Goal: Check status: Check status

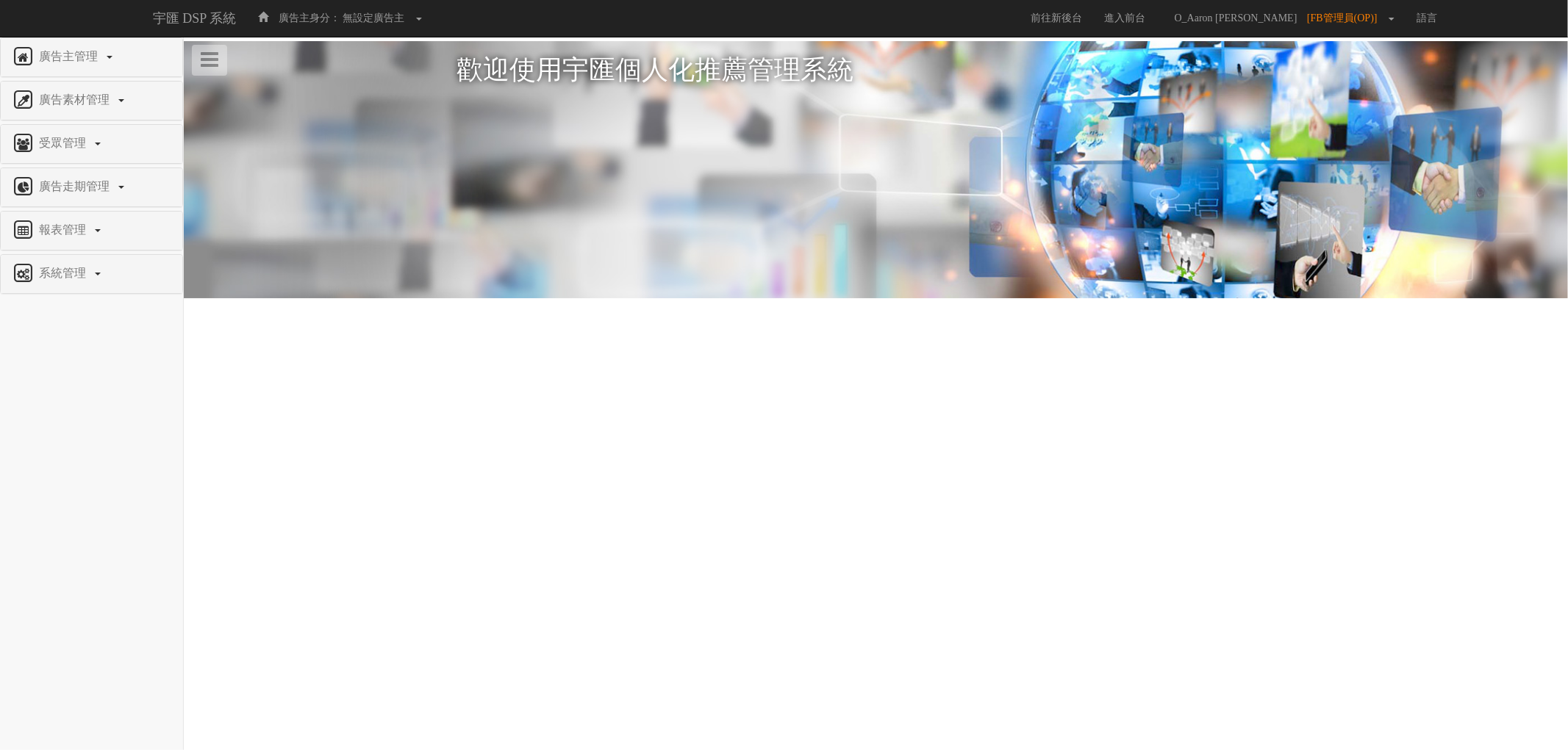
click at [1225, 381] on html "宇匯 DSP 系統 廣告主身分： 無設定廣告主 無設定廣告主 [022] 特力+ [077] Uniqlo [079] EFShop [101] S2_Bra…" at bounding box center [784, 190] width 1568 height 381
click at [50, 220] on link "報表管理" at bounding box center [91, 230] width 159 height 24
click at [53, 265] on span "全站分析" at bounding box center [37, 265] width 52 height 11
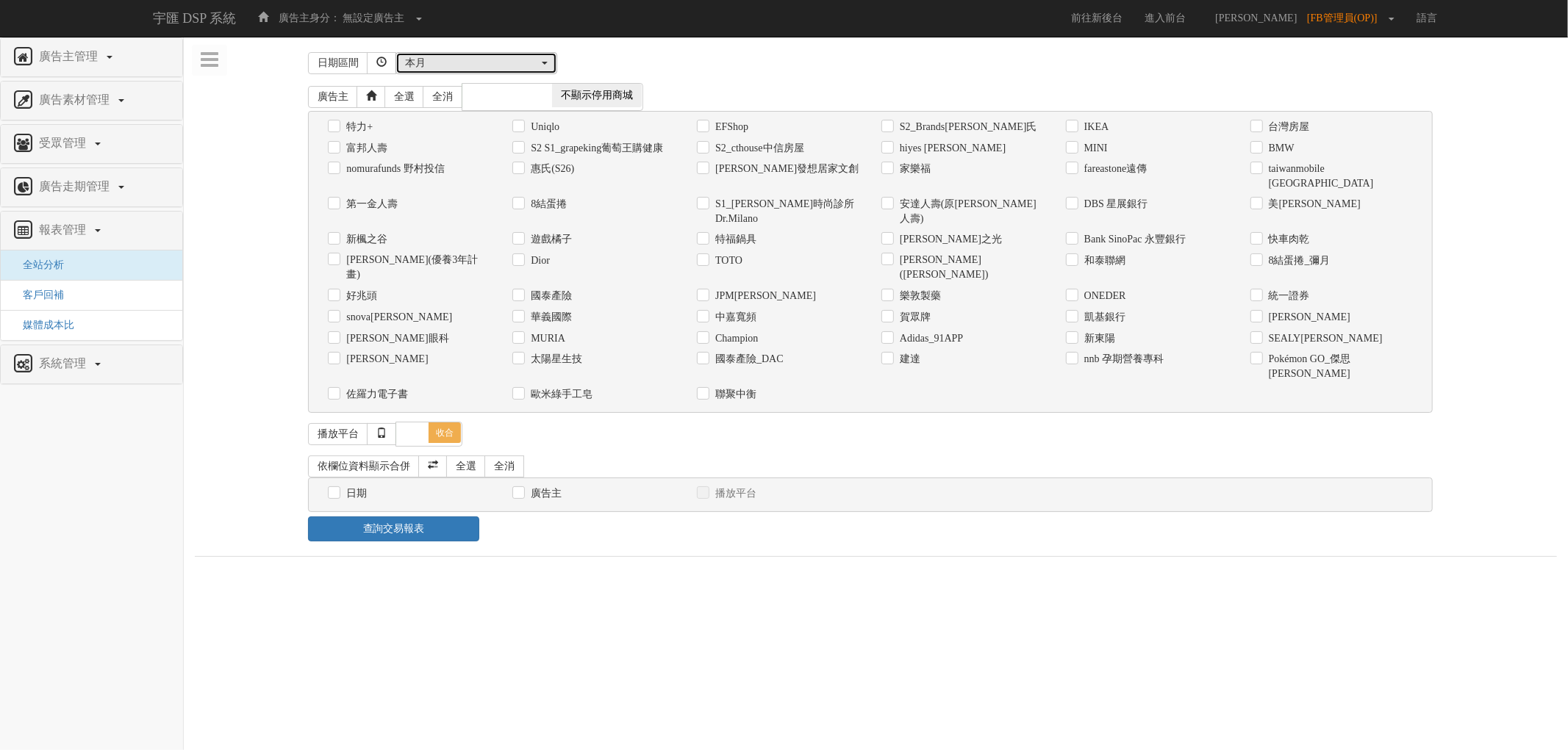
click at [467, 65] on div "本月" at bounding box center [472, 63] width 134 height 14
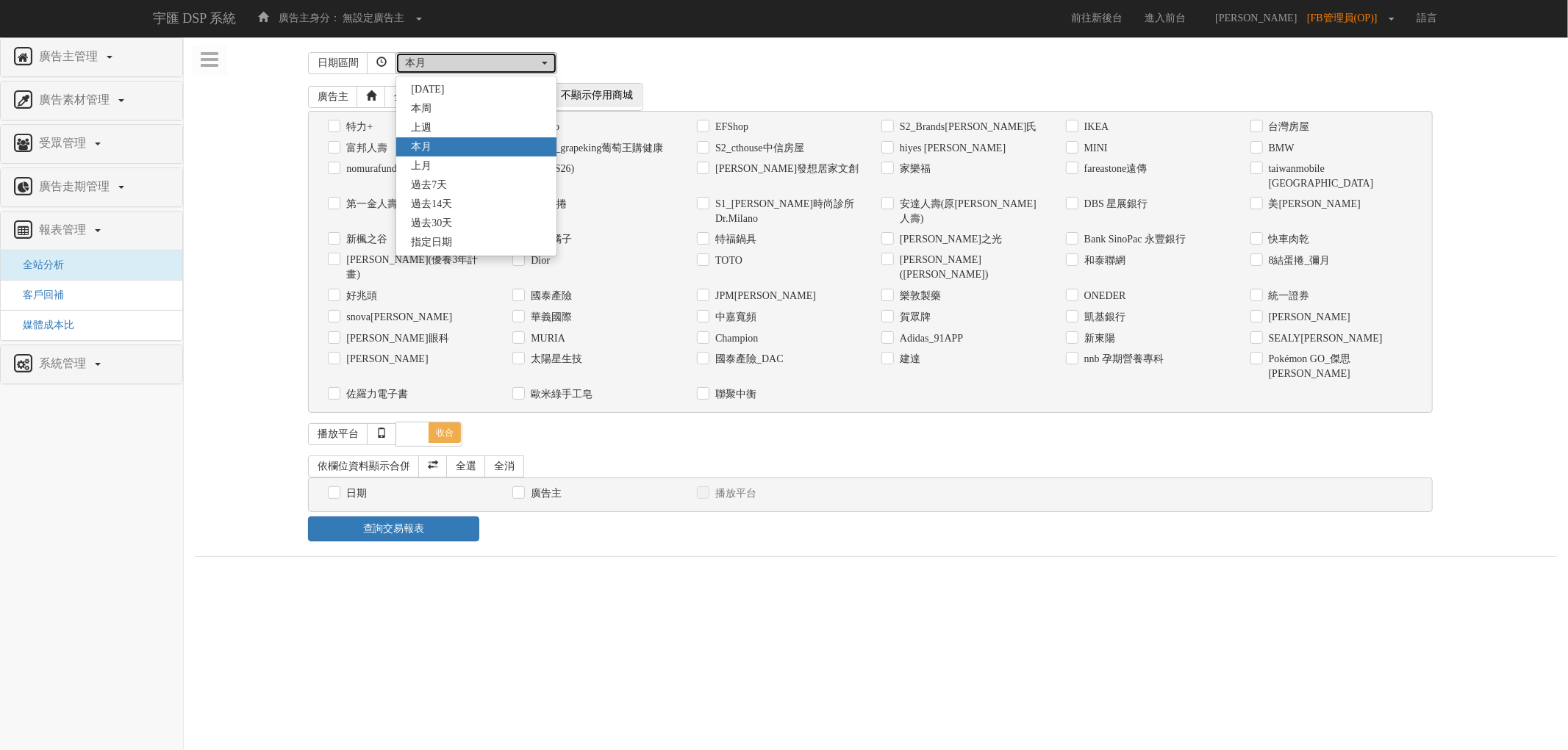
click at [467, 65] on div "本月" at bounding box center [472, 63] width 134 height 14
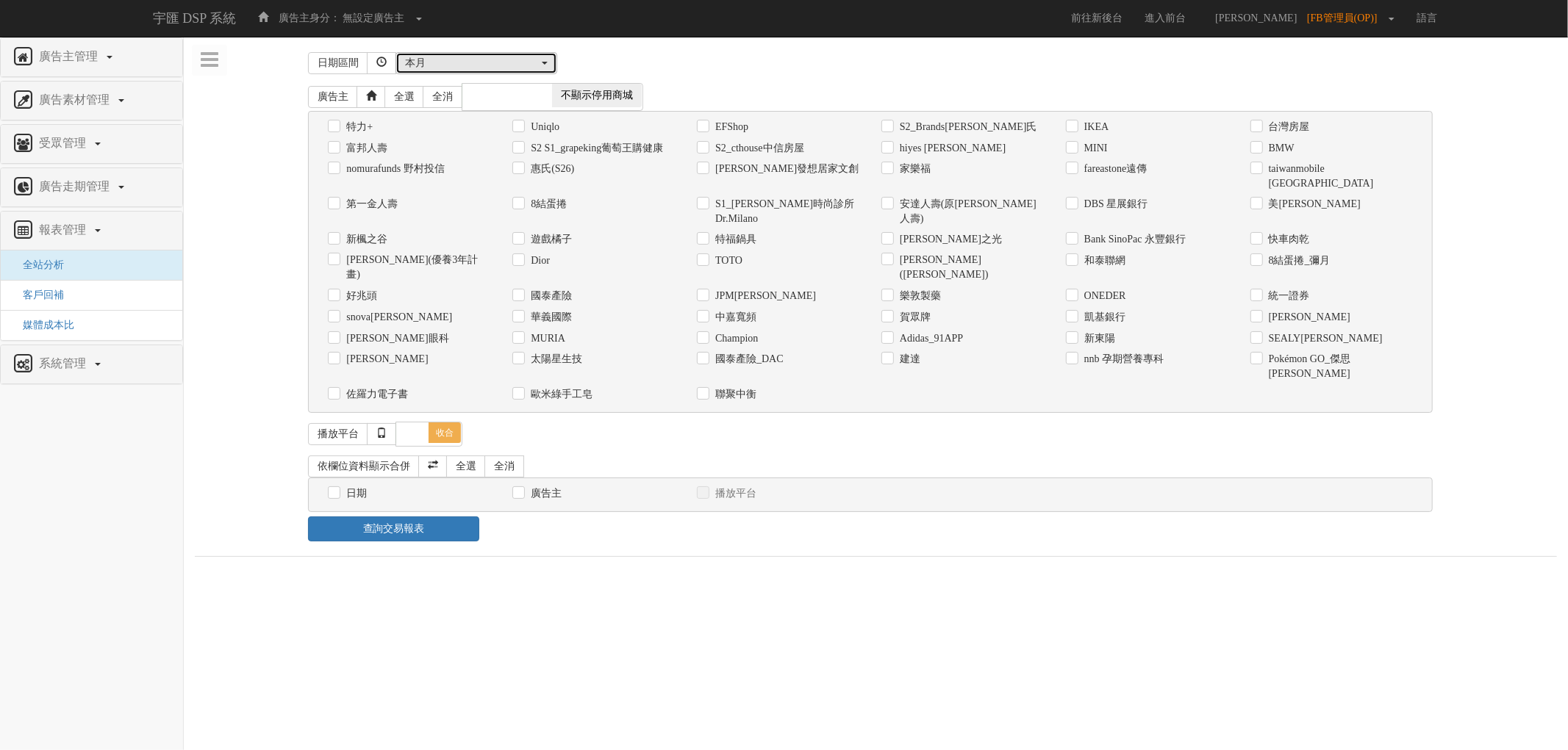
click at [501, 64] on div "本月" at bounding box center [472, 63] width 134 height 14
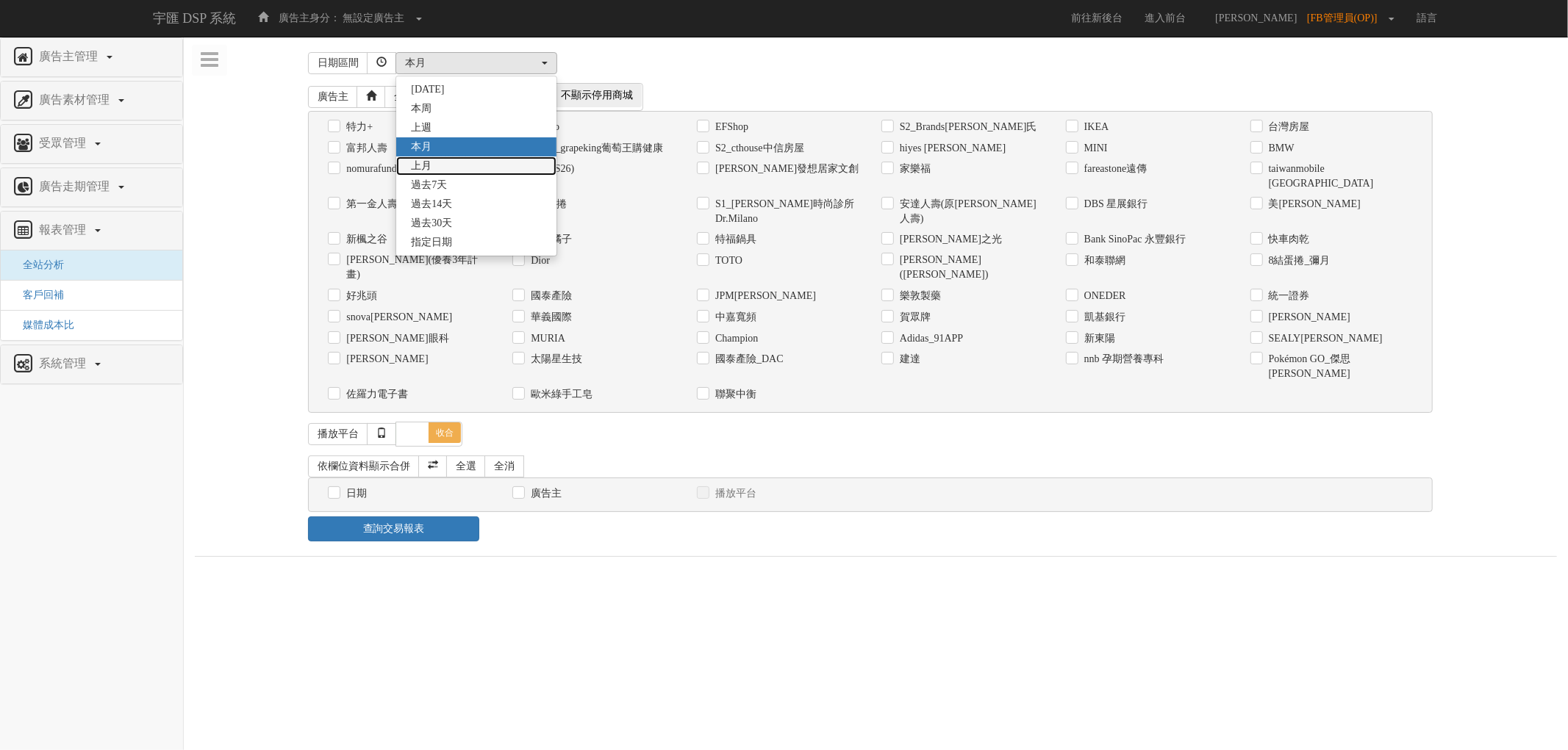
click at [457, 166] on link "上月" at bounding box center [476, 166] width 160 height 19
select select "LastMonth"
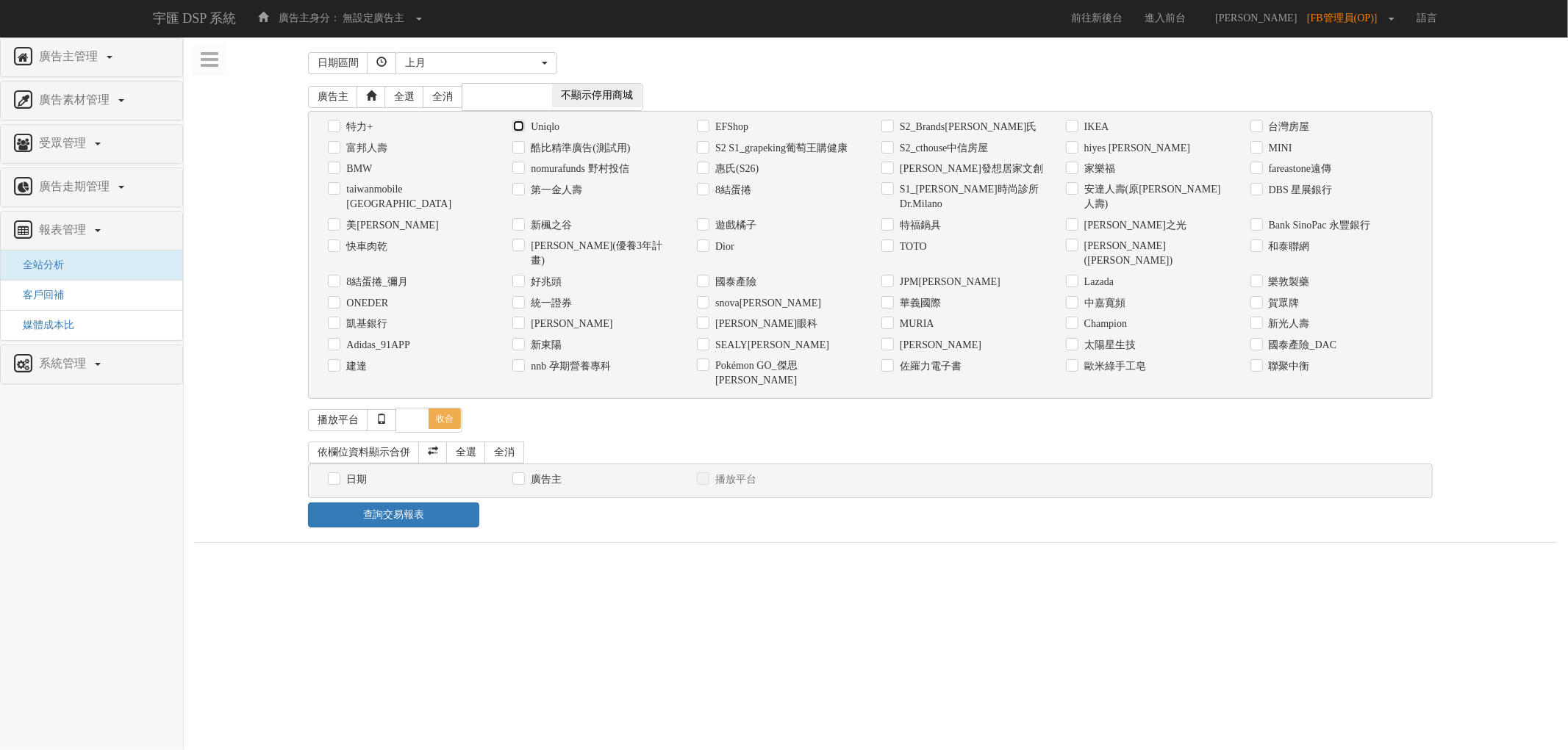
click at [518, 126] on input "Uniqlo" at bounding box center [517, 127] width 10 height 10
checkbox input "true"
click at [406, 503] on link "查詢交易報表" at bounding box center [393, 515] width 170 height 25
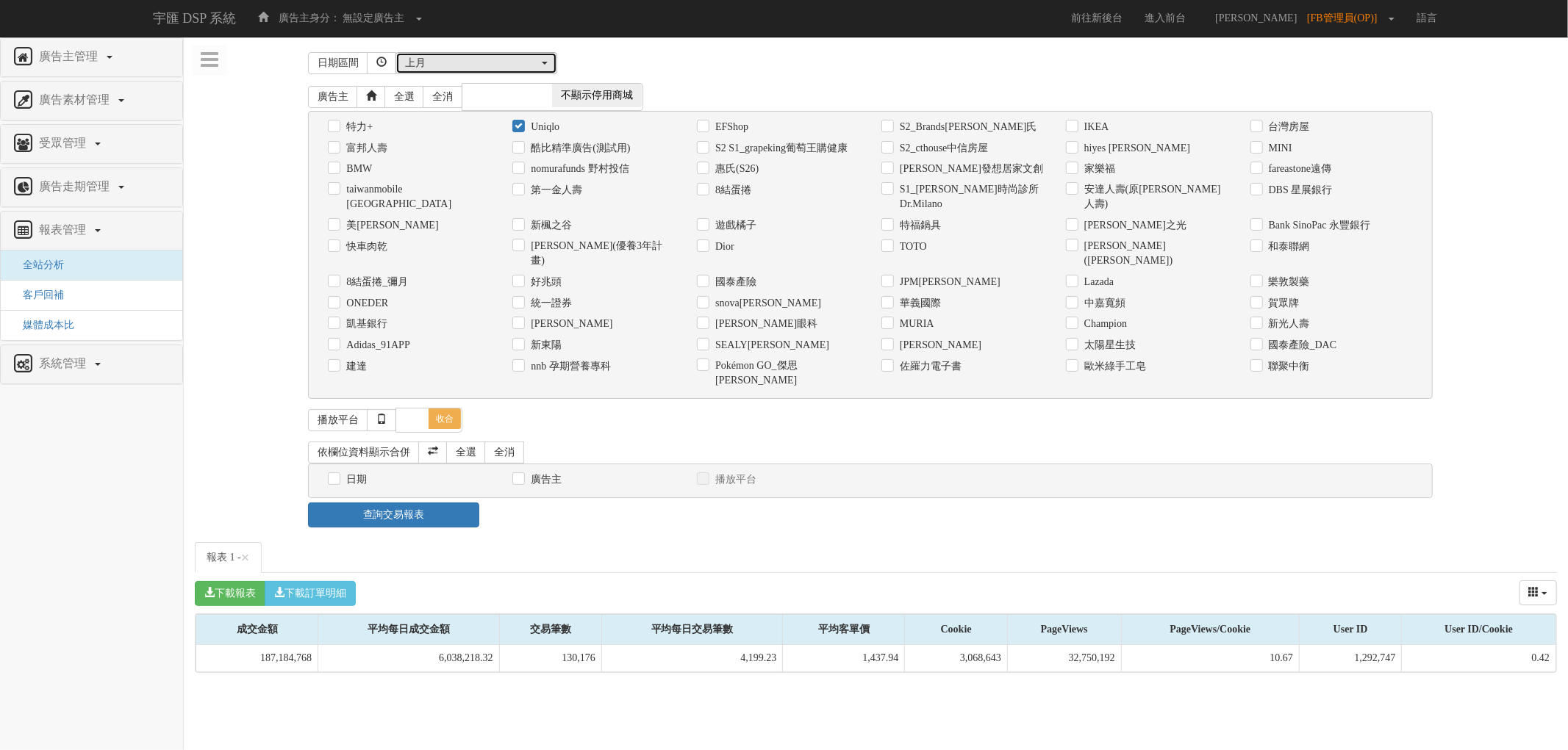
click at [479, 63] on div "上月" at bounding box center [472, 63] width 134 height 14
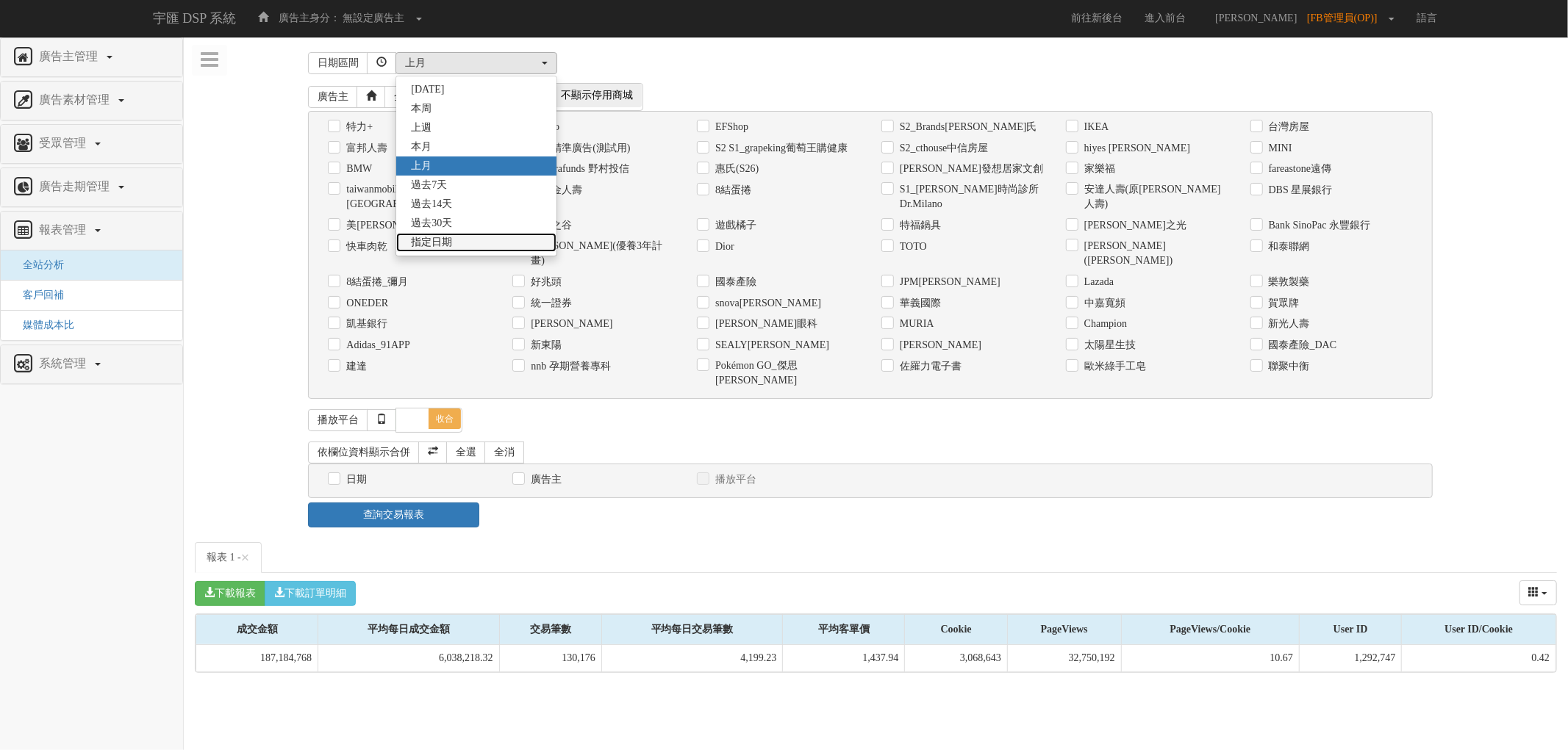
click at [456, 247] on link "指定日期" at bounding box center [476, 242] width 160 height 19
select select "Custom"
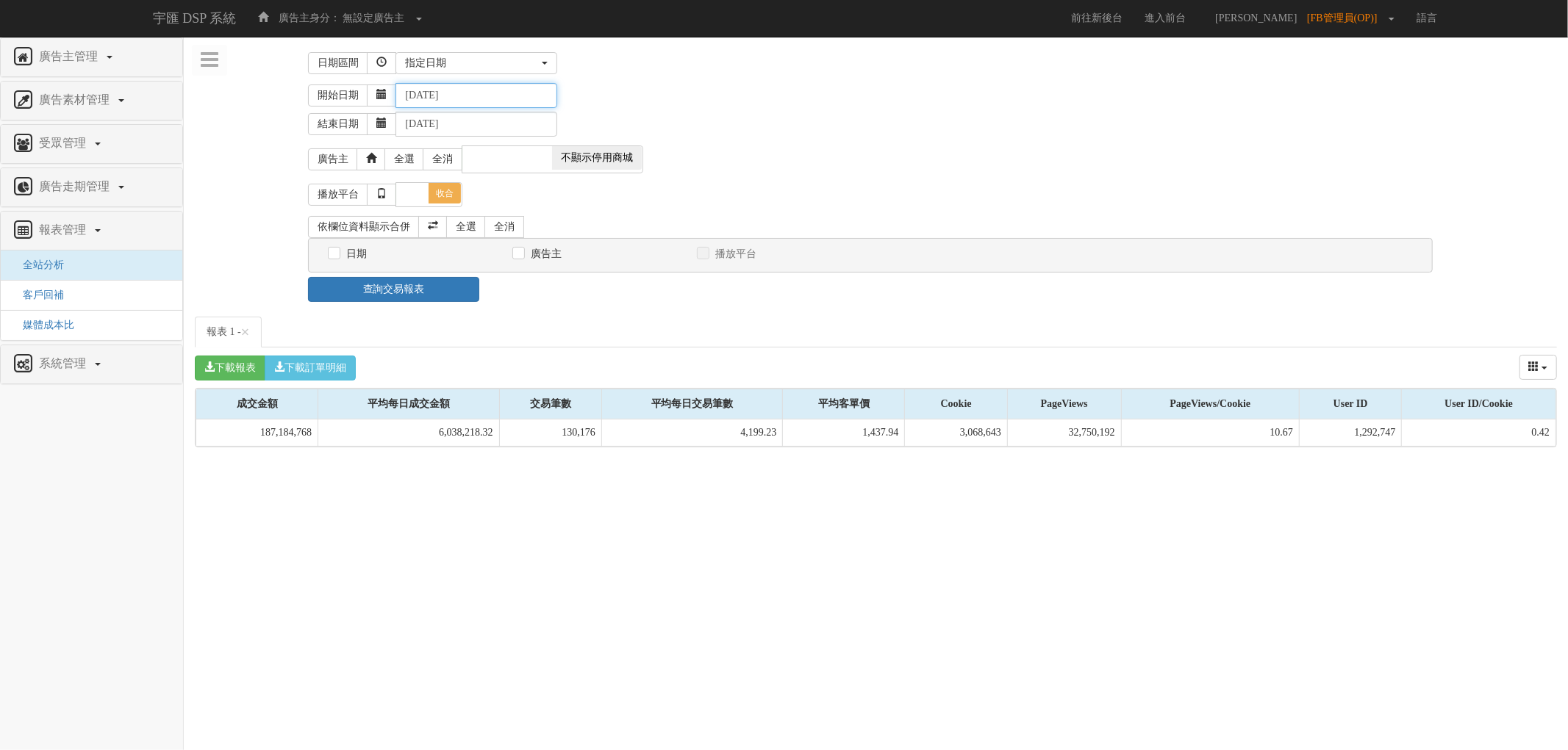
click at [478, 86] on input "2025-08-28" at bounding box center [476, 95] width 162 height 25
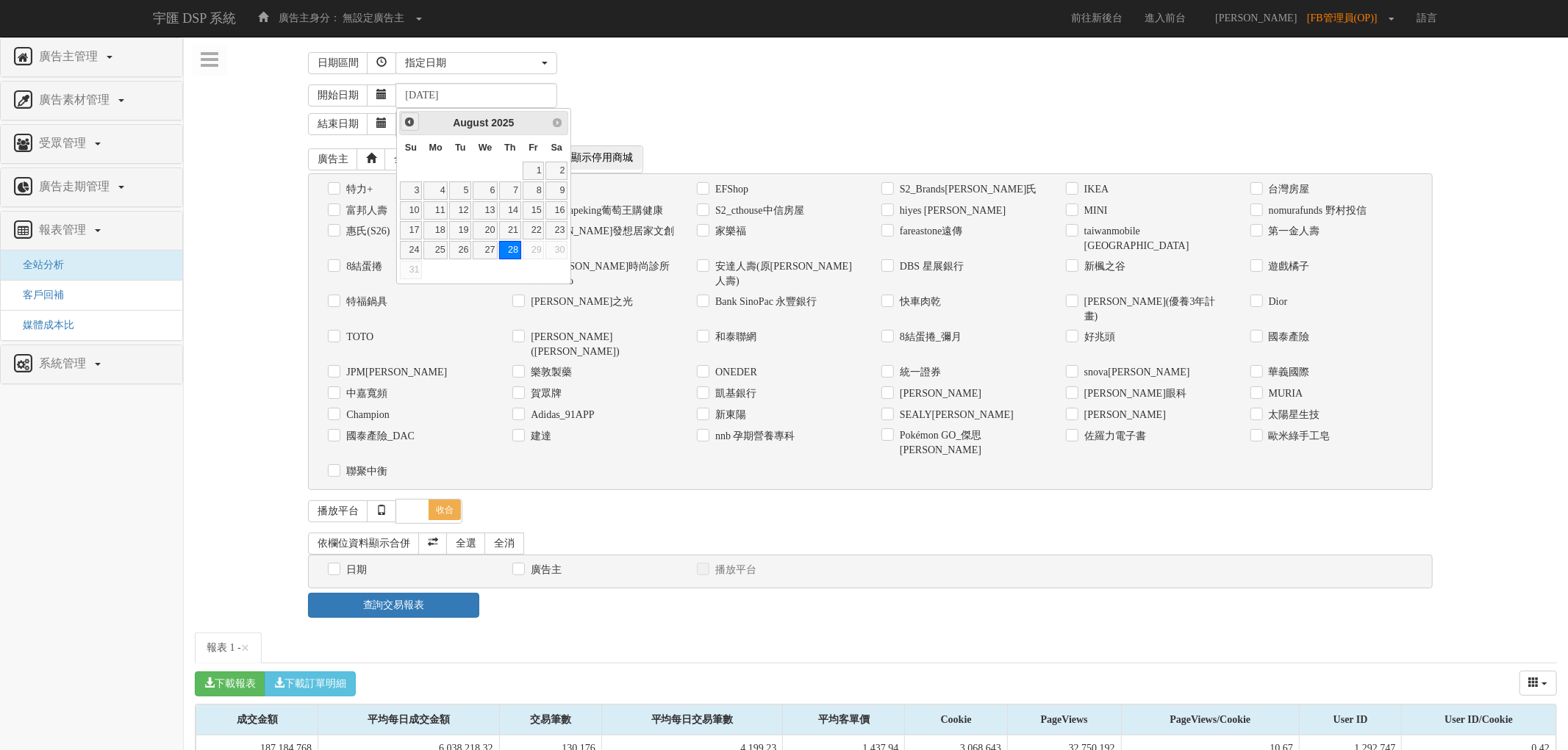
click at [407, 118] on span "Prev" at bounding box center [409, 121] width 11 height 11
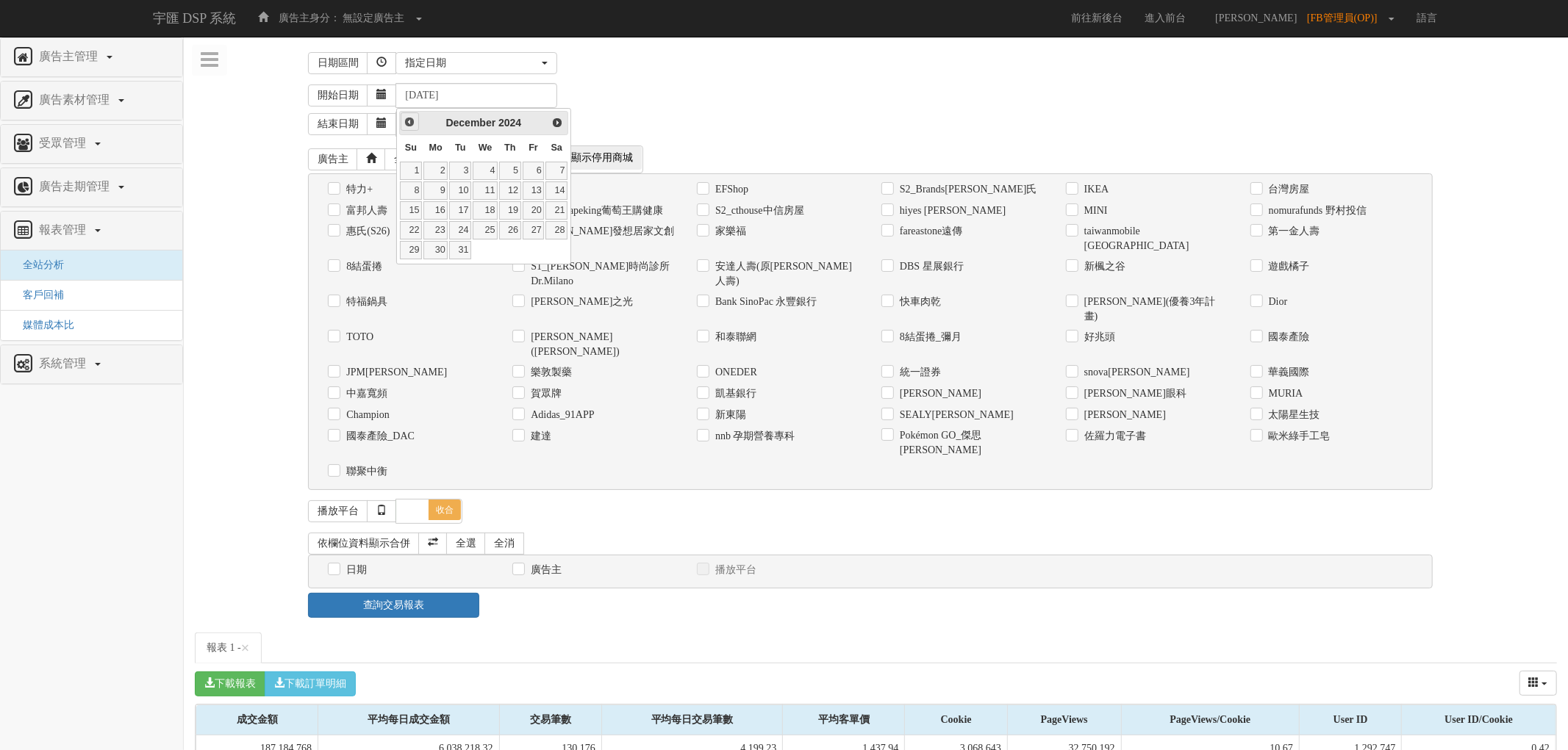
click at [407, 118] on span "Prev" at bounding box center [409, 121] width 11 height 11
click at [449, 168] on link "2" at bounding box center [460, 171] width 22 height 18
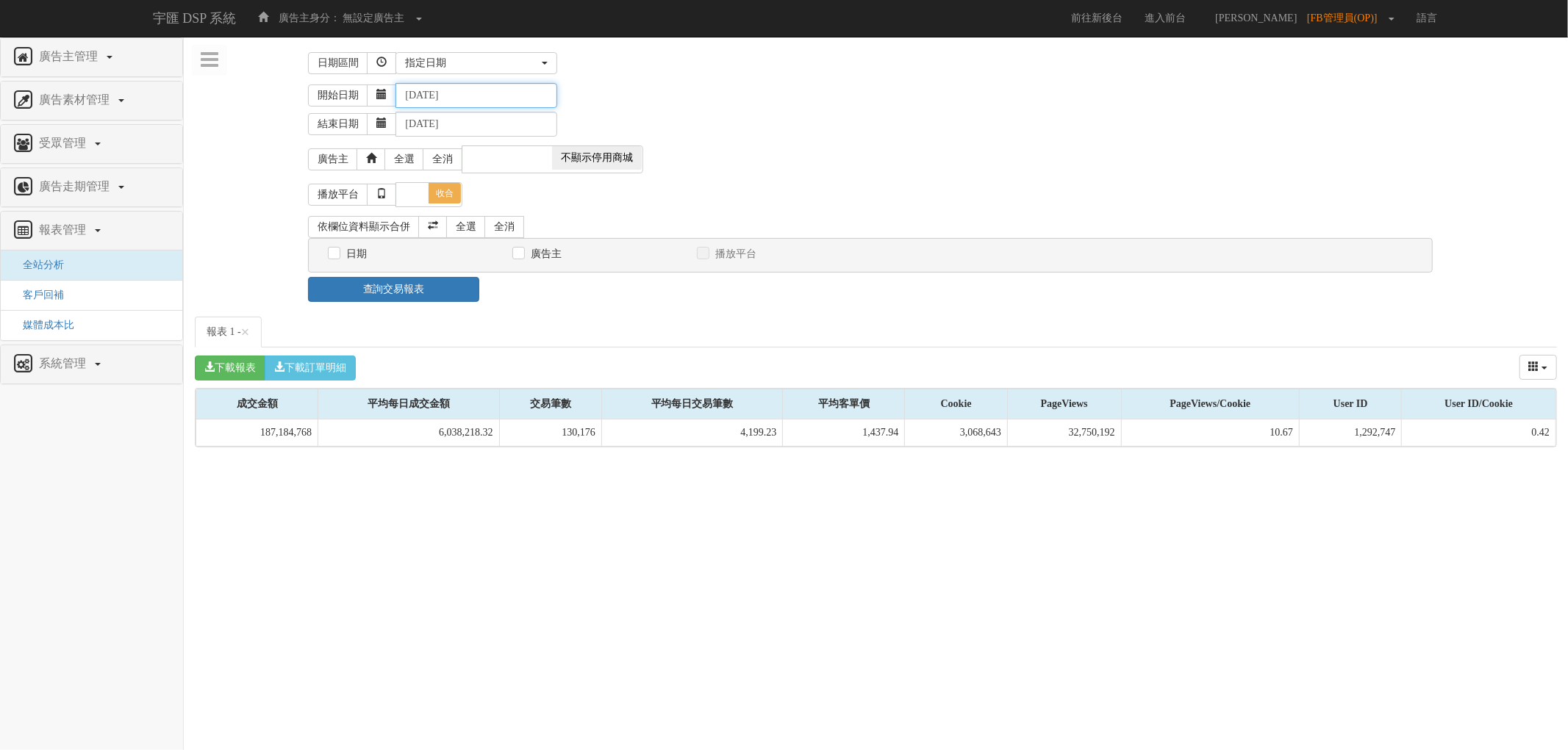
click at [471, 98] on input "2024-07-02" at bounding box center [476, 95] width 162 height 25
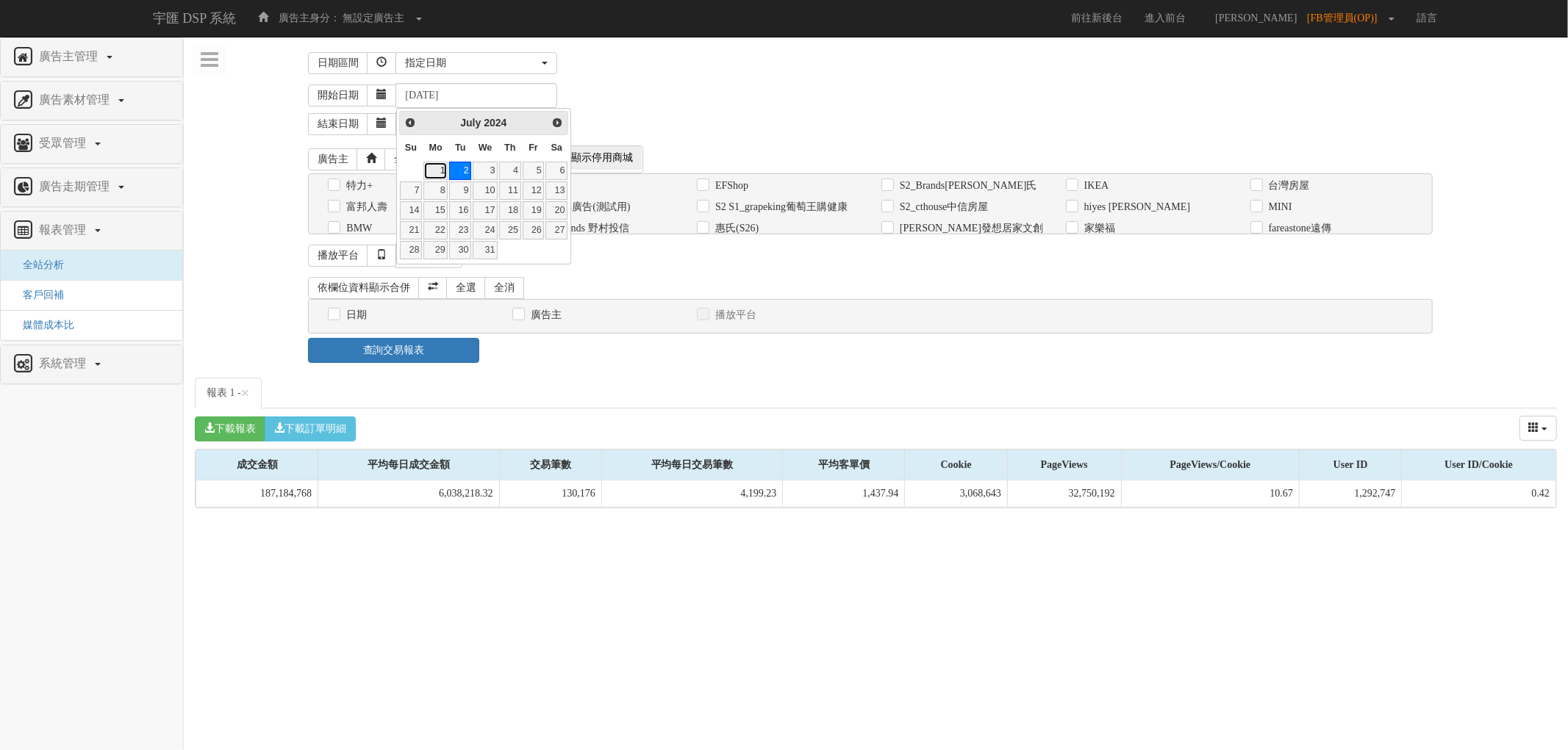
click at [436, 171] on link "1" at bounding box center [436, 171] width 24 height 18
type input "2024-07-01"
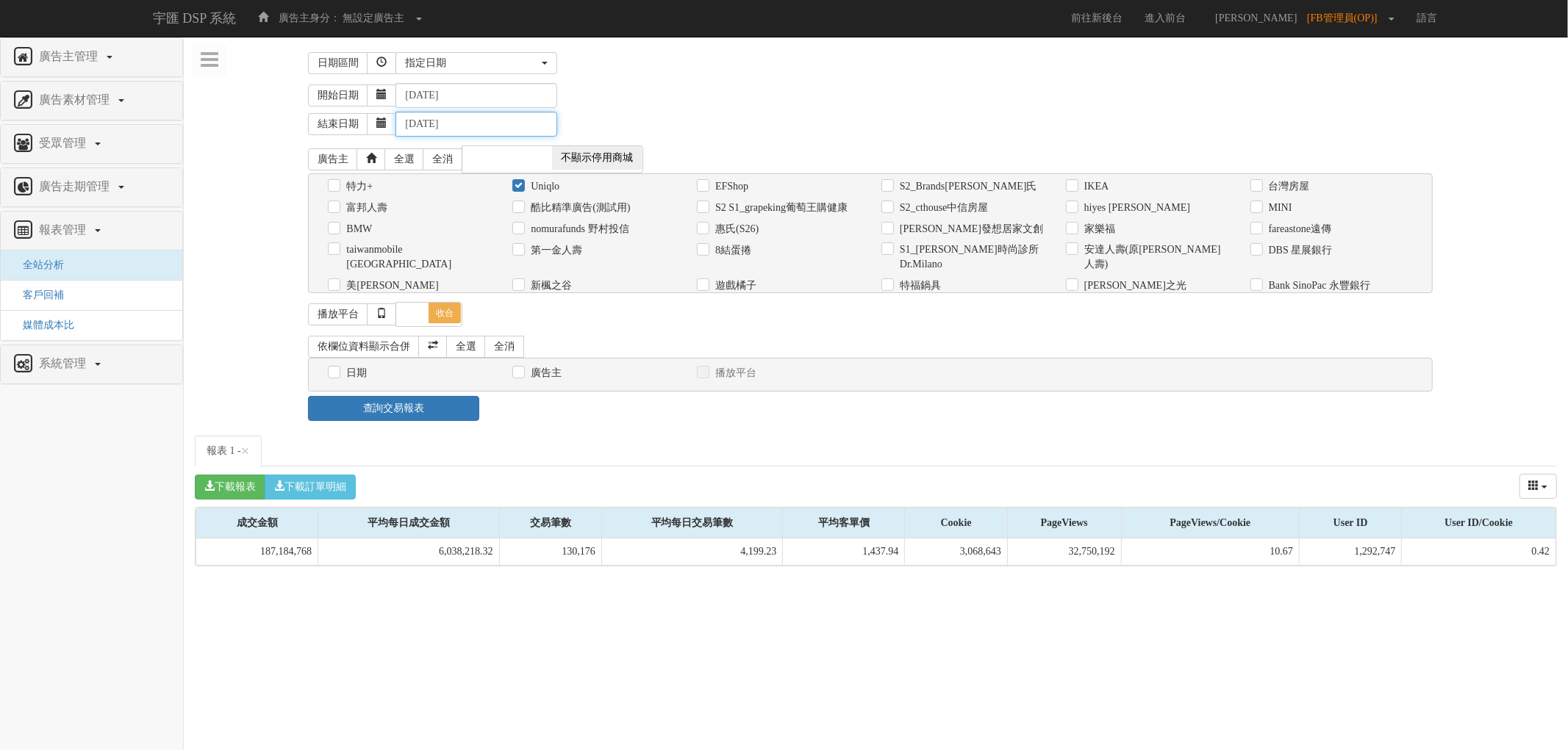
click at [458, 132] on input "2025-08-28" at bounding box center [476, 124] width 162 height 25
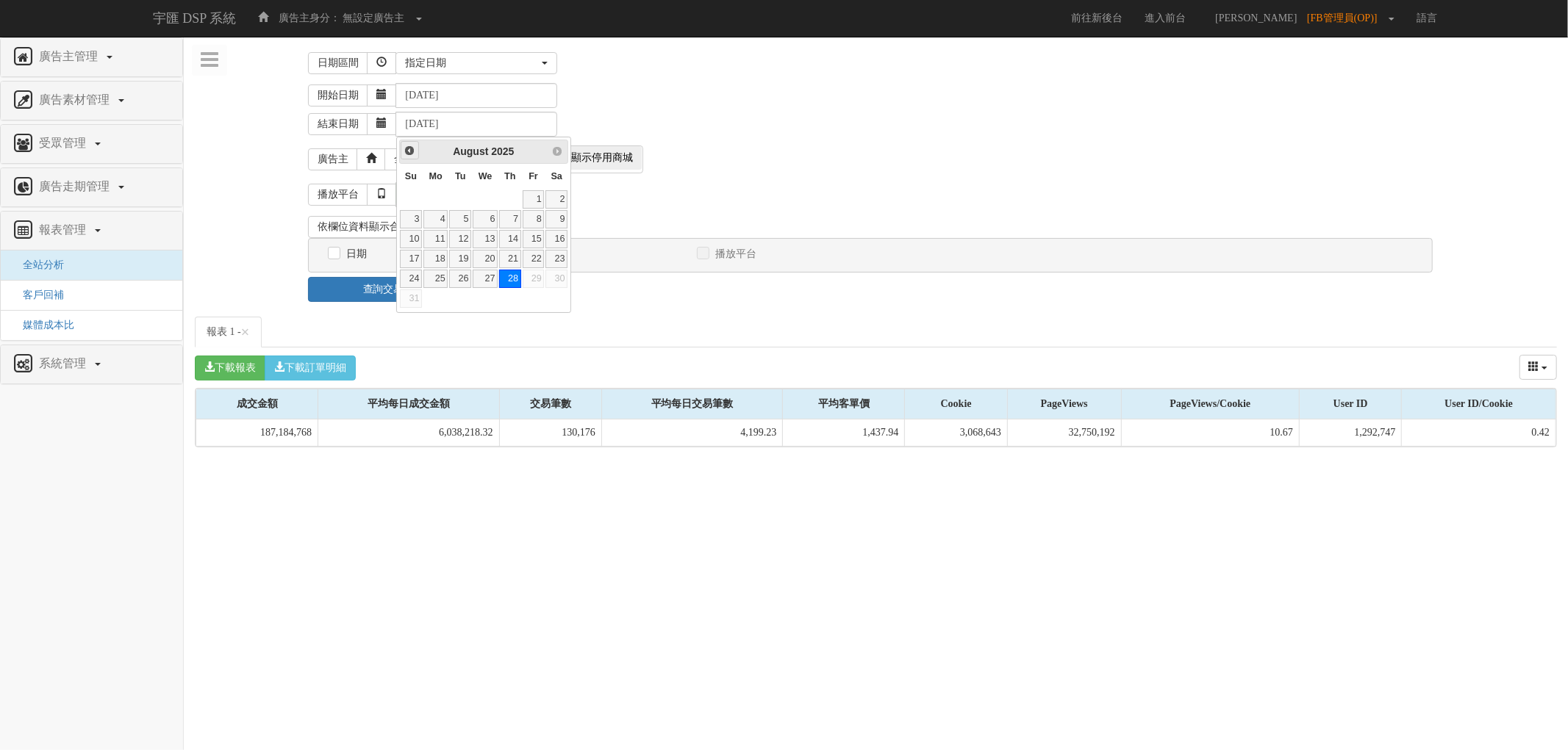
click at [412, 147] on span "Prev" at bounding box center [409, 150] width 11 height 11
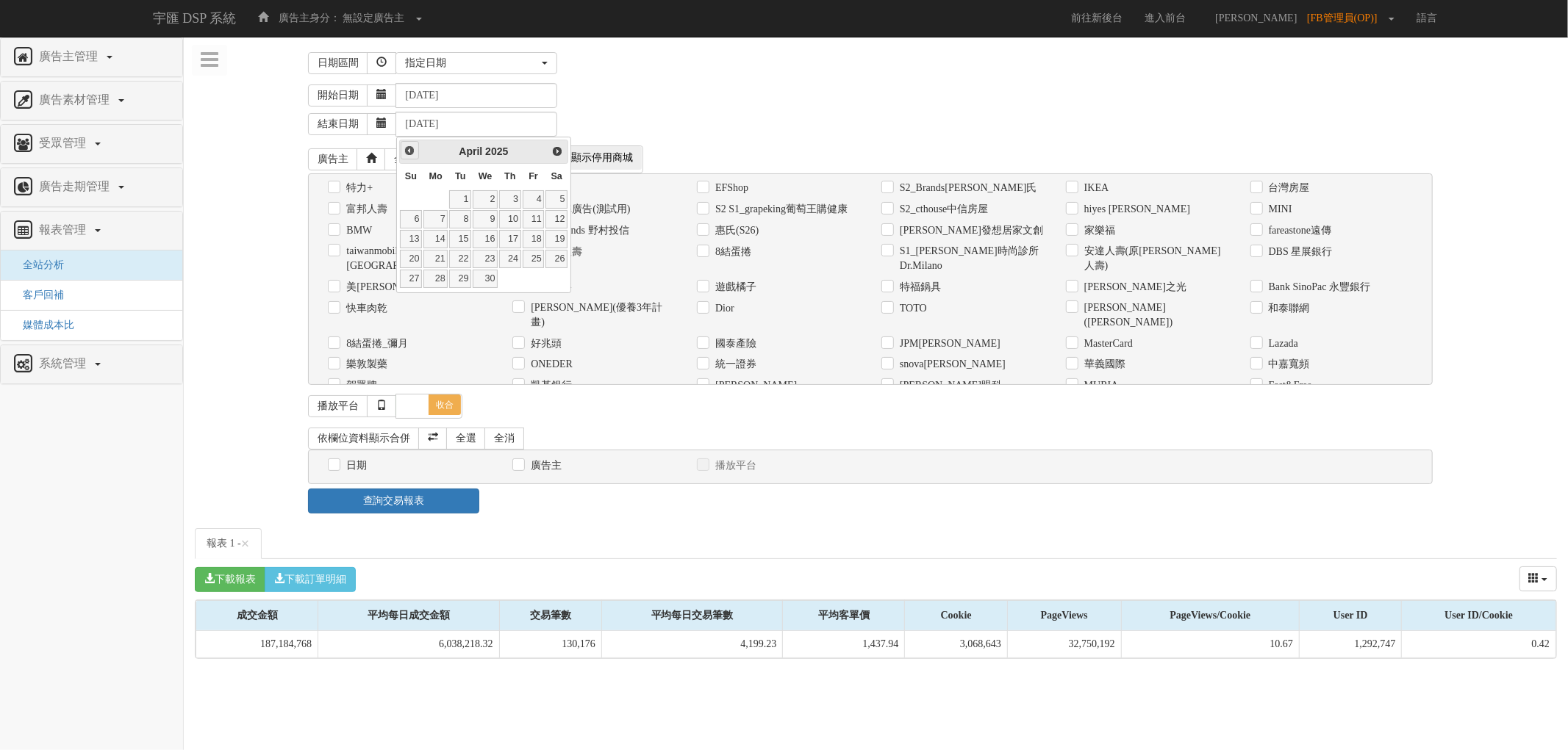
click at [412, 147] on span "Prev" at bounding box center [409, 150] width 11 height 11
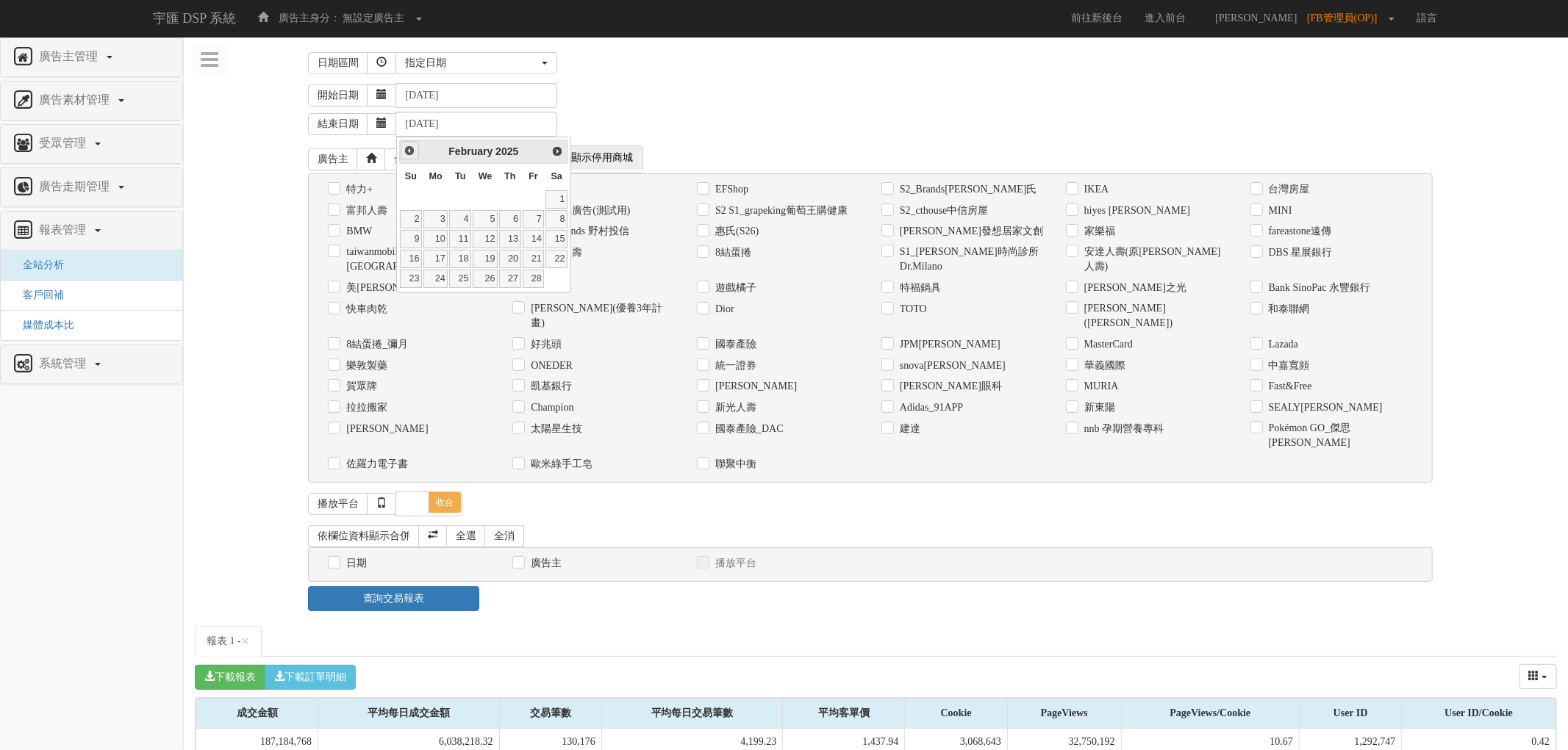
click at [412, 147] on span "Prev" at bounding box center [409, 150] width 11 height 11
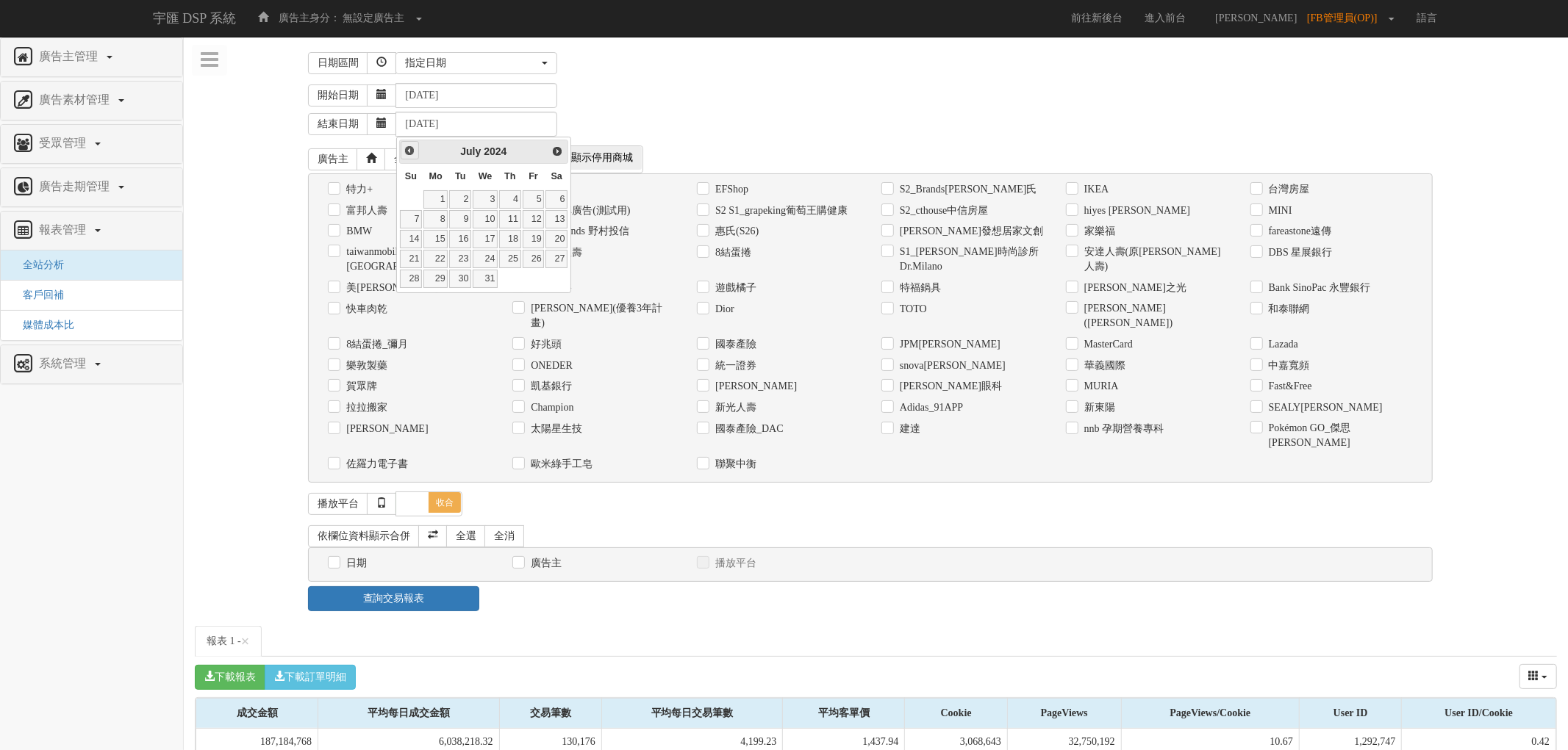
click at [412, 147] on span "Prev" at bounding box center [409, 150] width 11 height 11
click at [557, 149] on span "Next" at bounding box center [557, 150] width 11 height 11
click at [494, 276] on link "31" at bounding box center [485, 278] width 25 height 18
type input "2024-07-31"
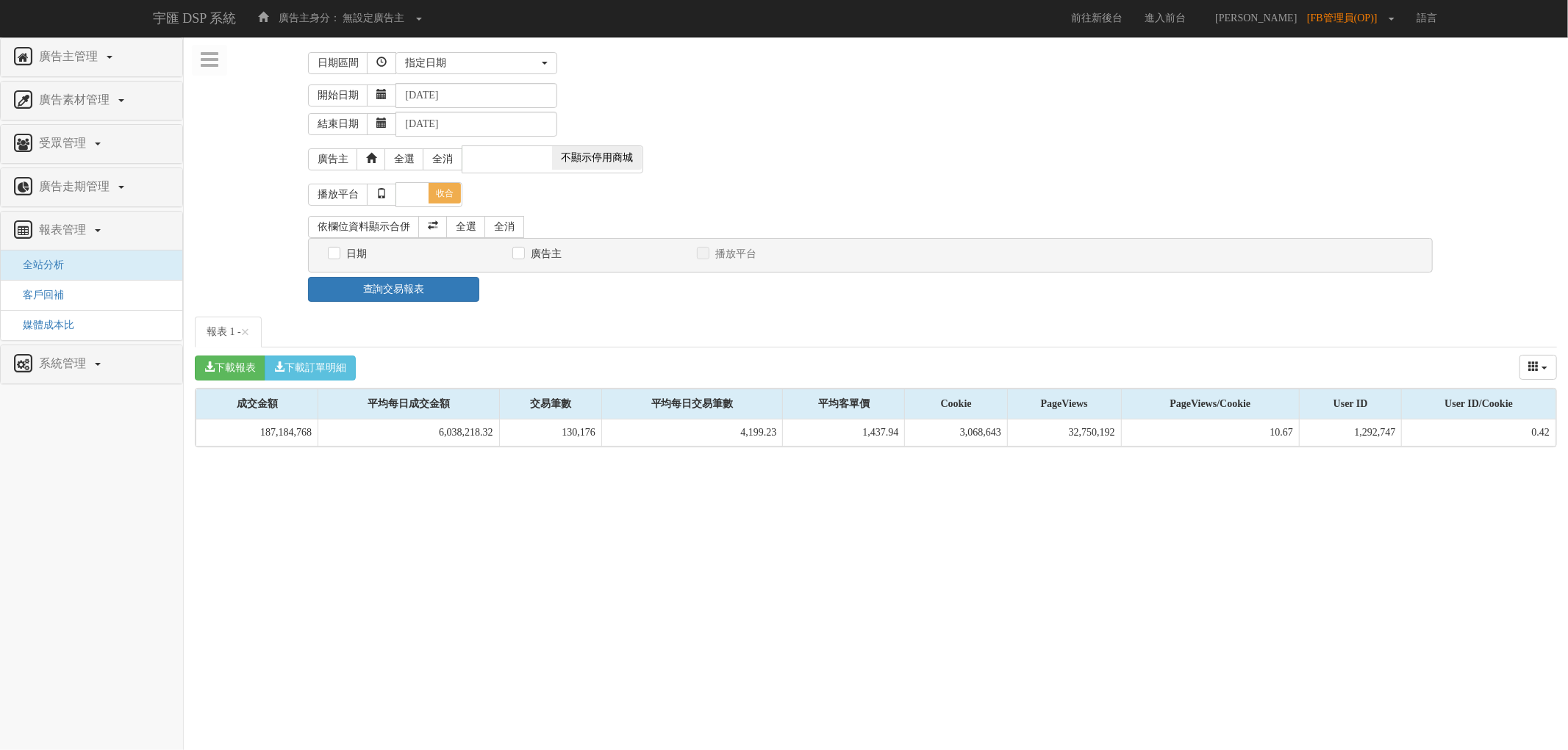
click at [722, 76] on div "日期區間 昨天 本周 上週 本月 上月 過去7天 過去14天 過去30天 指定日期 指定日期 昨天 本周 上週 本月 上月 過去7天 過去14天 過去30天 …" at bounding box center [875, 63] width 1135 height 31
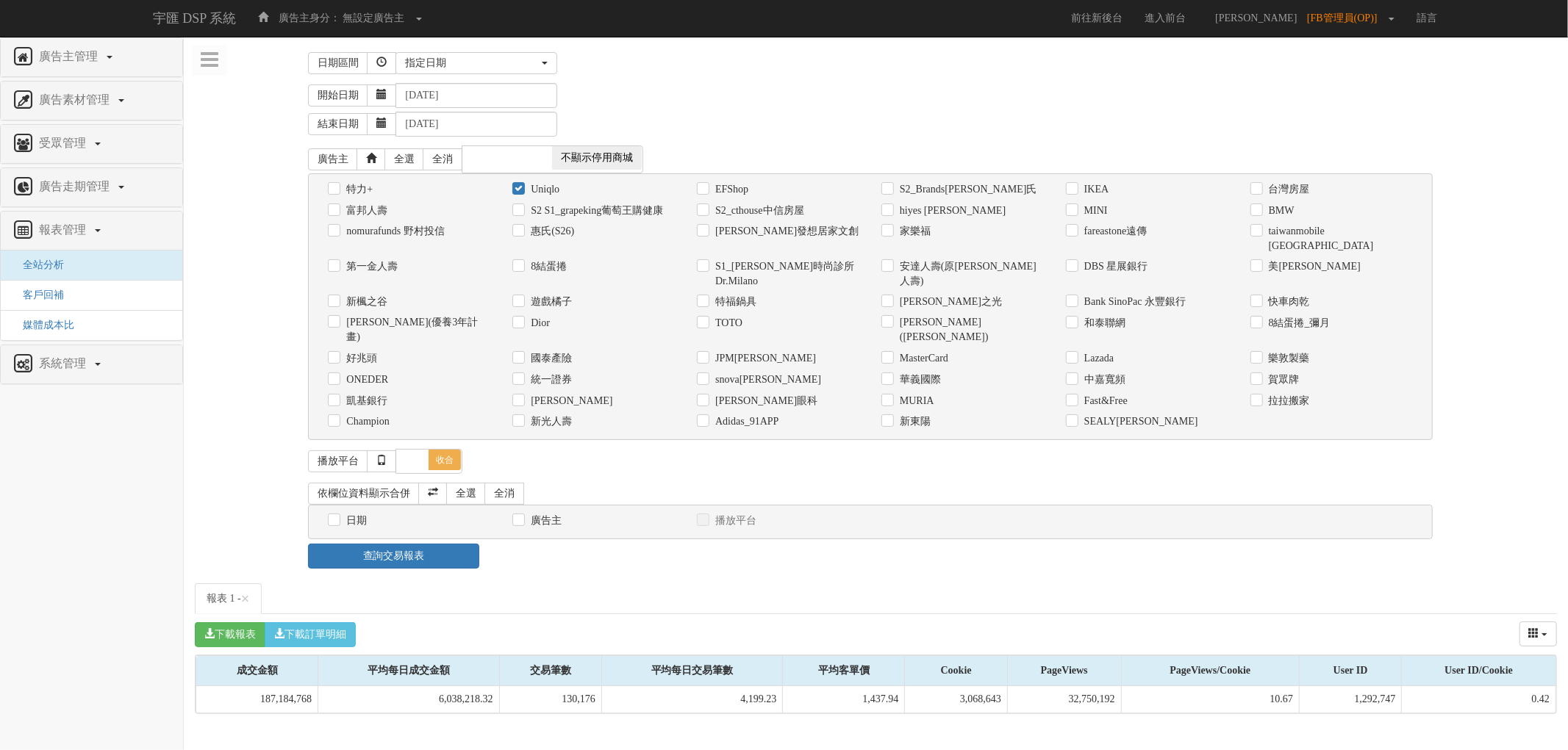
click at [423, 510] on div "依欄位資料顯示合併 全選 全消 日期 廣告主 播放平台 日期呈現方式： 依日呈現 依周呈現" at bounding box center [875, 511] width 1135 height 66
click at [423, 544] on link "查詢交易報表" at bounding box center [393, 556] width 170 height 25
